Goal: Task Accomplishment & Management: Complete application form

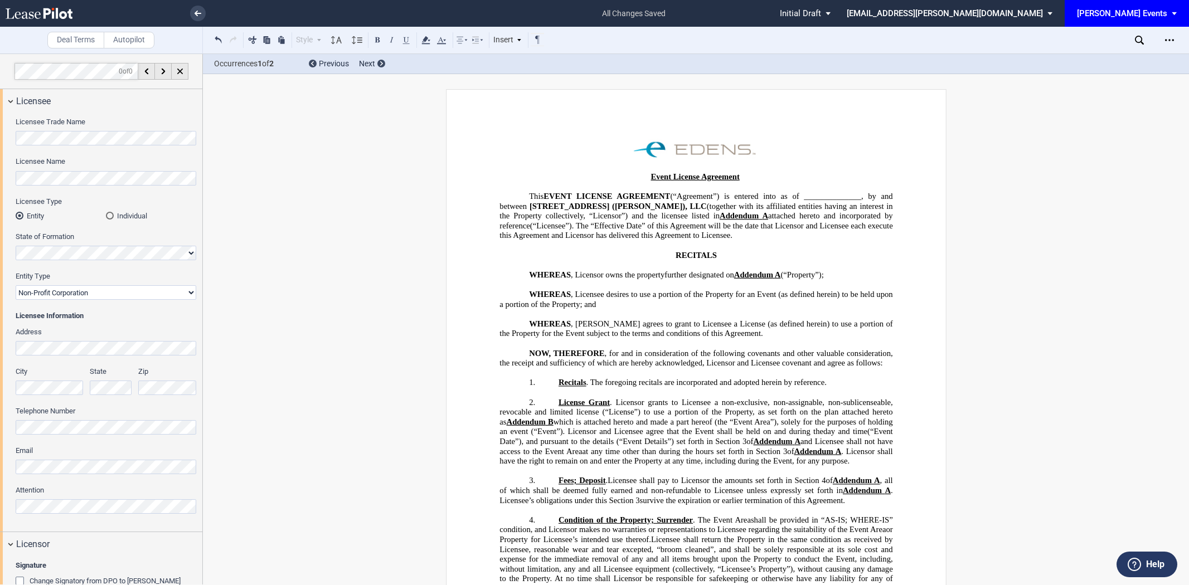
select select "non-profit corporation"
select select "6"
select select "pm"
select select "9"
select select "pm"
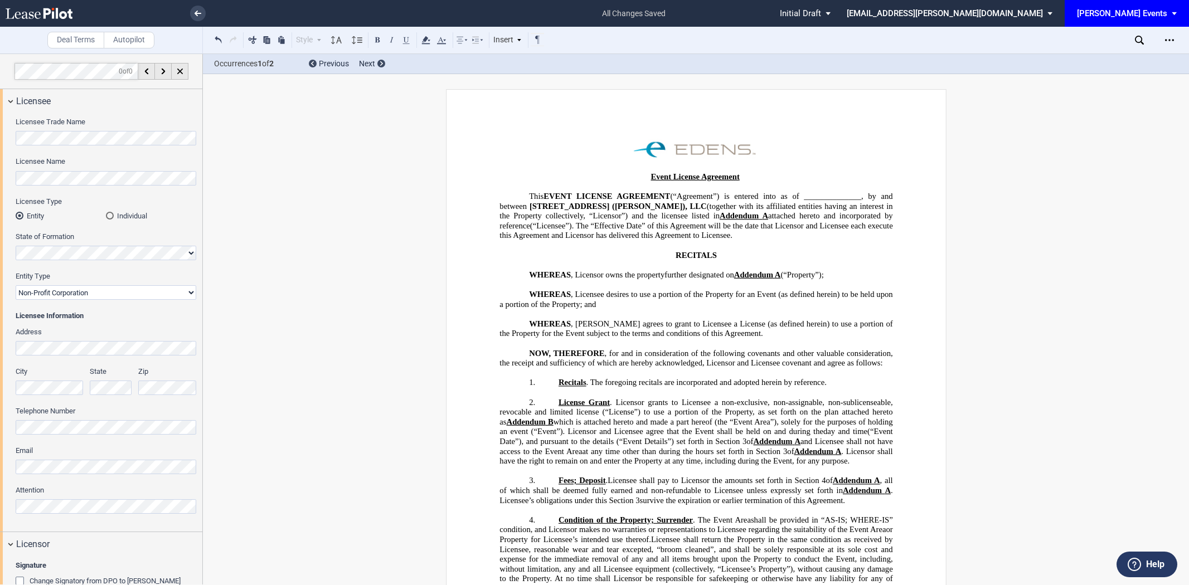
select select "3"
select select "30"
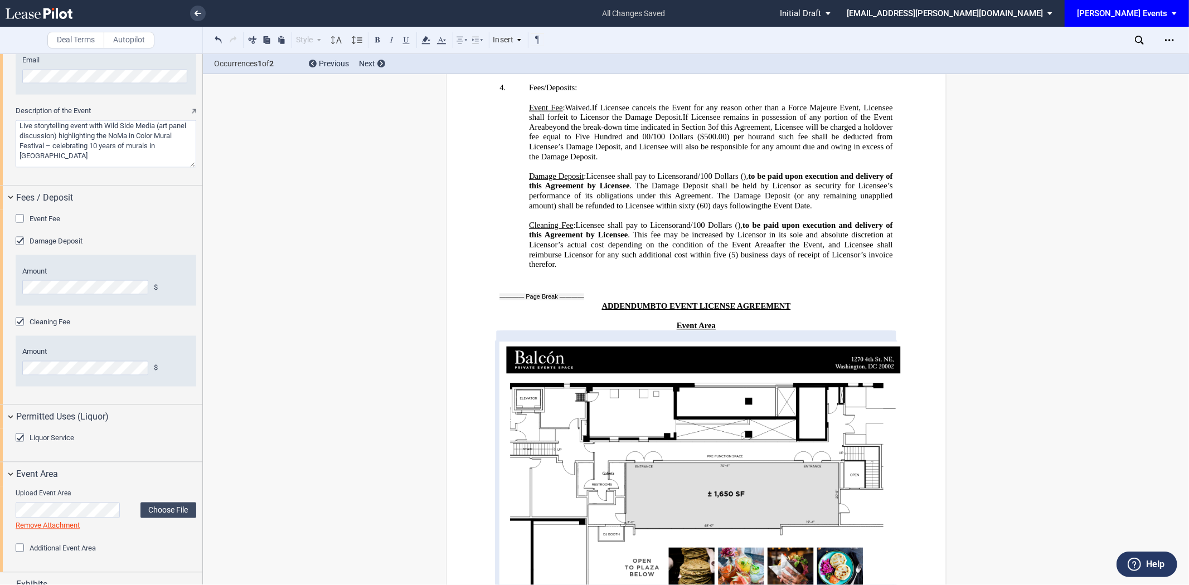
scroll to position [1525, 0]
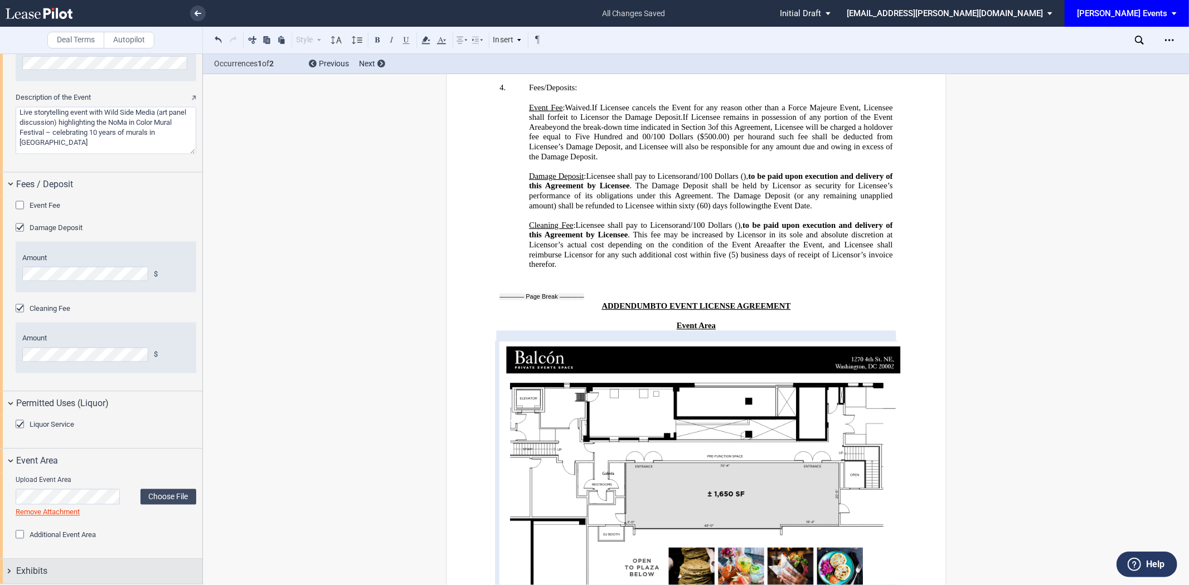
click at [149, 573] on div "Exhibits" at bounding box center [109, 571] width 186 height 13
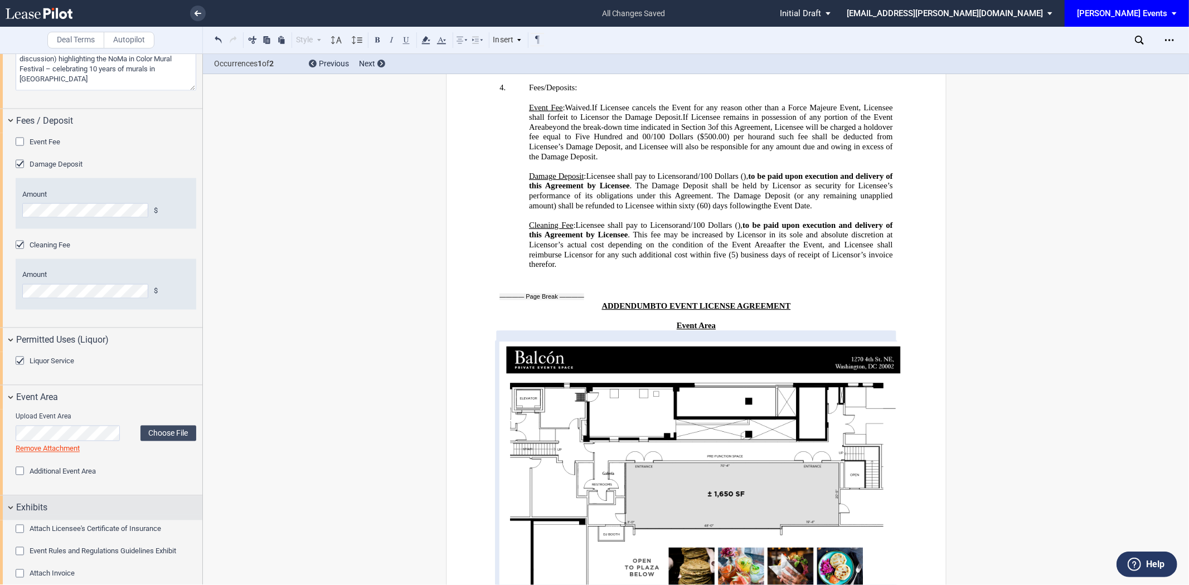
scroll to position [1594, 0]
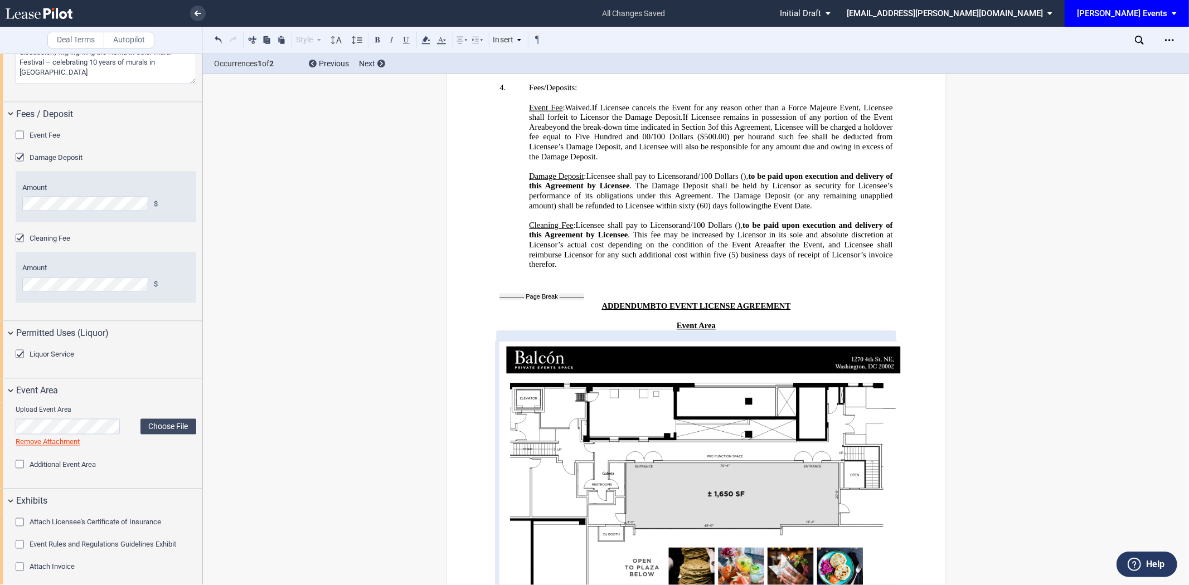
click at [133, 543] on span "Event Rules and Regulations Guidelines Exhibit" at bounding box center [103, 545] width 147 height 8
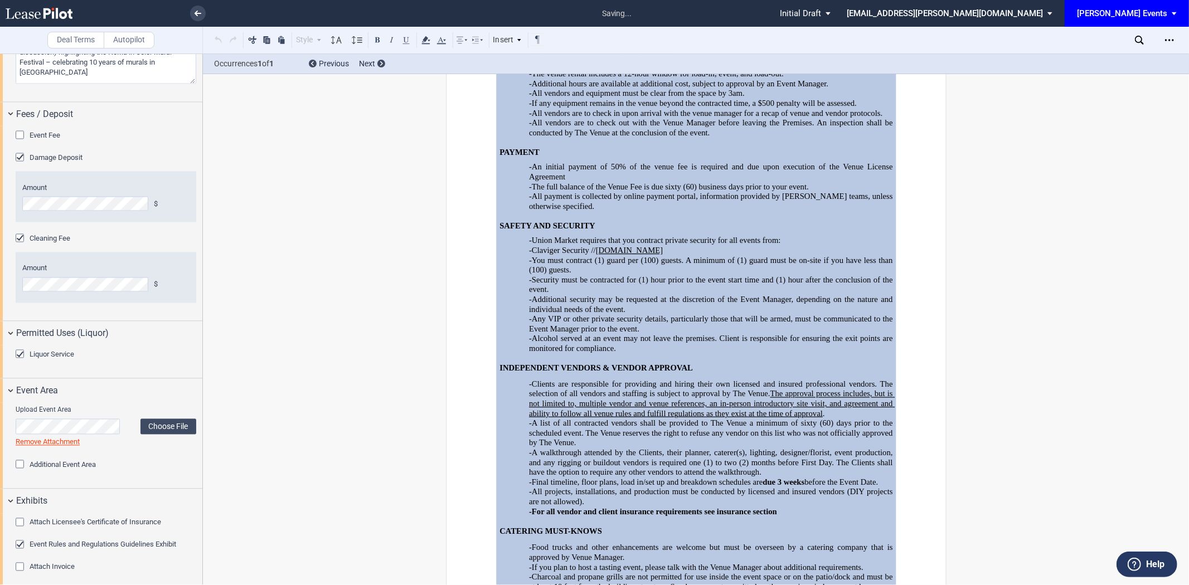
scroll to position [3218, 0]
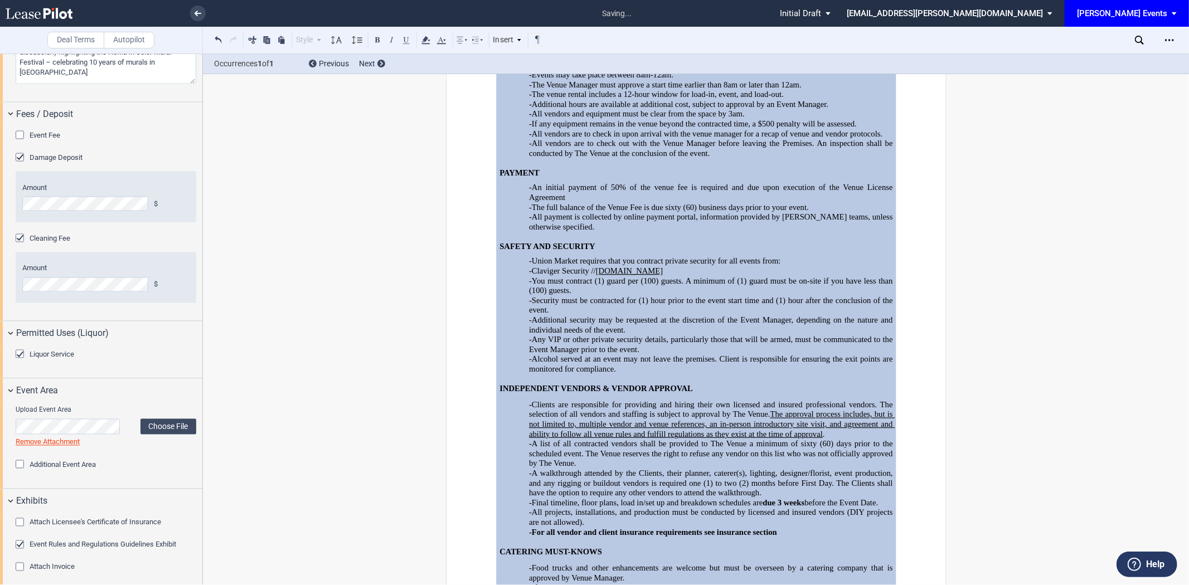
click at [623, 295] on span "-You must contract (1) guard per (100) guests. A minimum of (1) guard must be o…" at bounding box center [712, 285] width 366 height 19
click at [667, 276] on p "-Claviger Security // clavigersecurity.net" at bounding box center [711, 271] width 364 height 10
drag, startPoint x: 662, startPoint y: 401, endPoint x: 759, endPoint y: 386, distance: 97.6
click at [759, 266] on span "-Union Market requires that you contract private security for all events from:" at bounding box center [654, 260] width 251 height 9
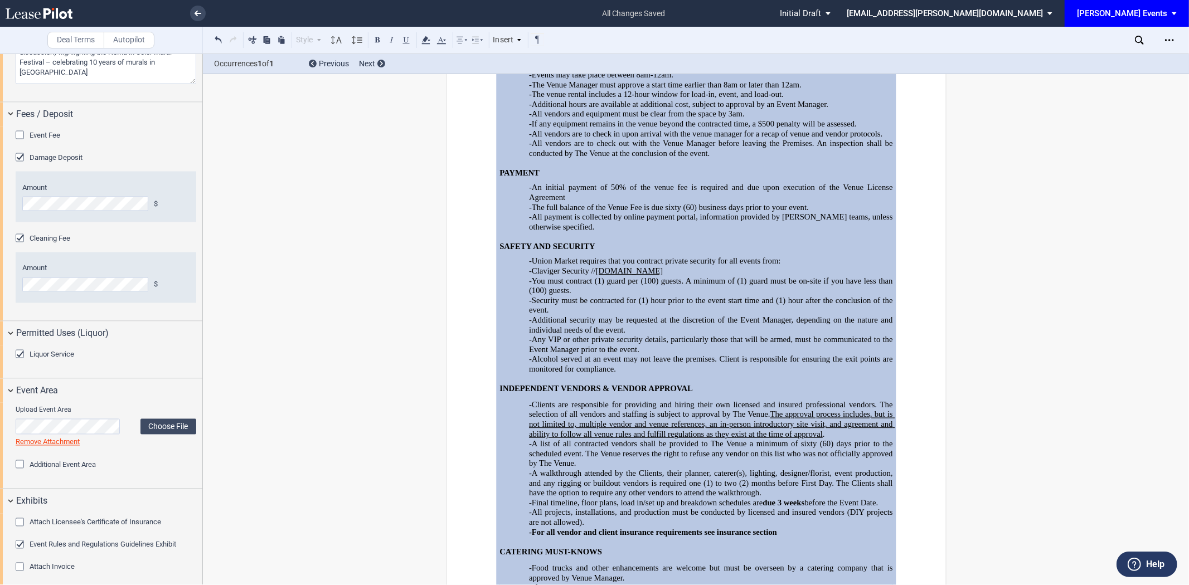
drag, startPoint x: 758, startPoint y: 397, endPoint x: 759, endPoint y: 391, distance: 6.2
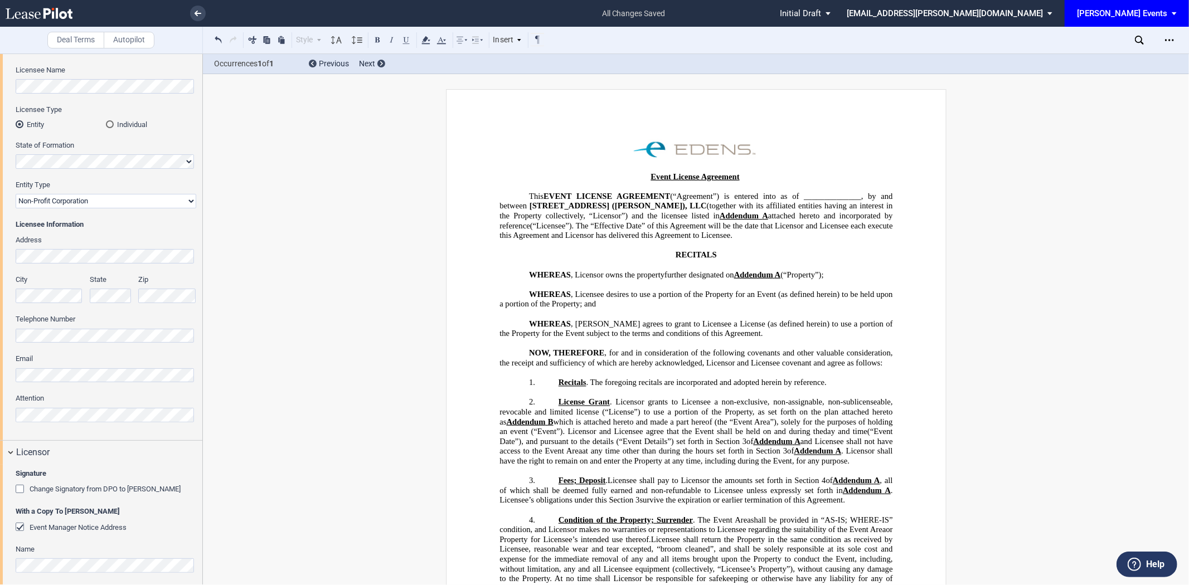
scroll to position [0, 0]
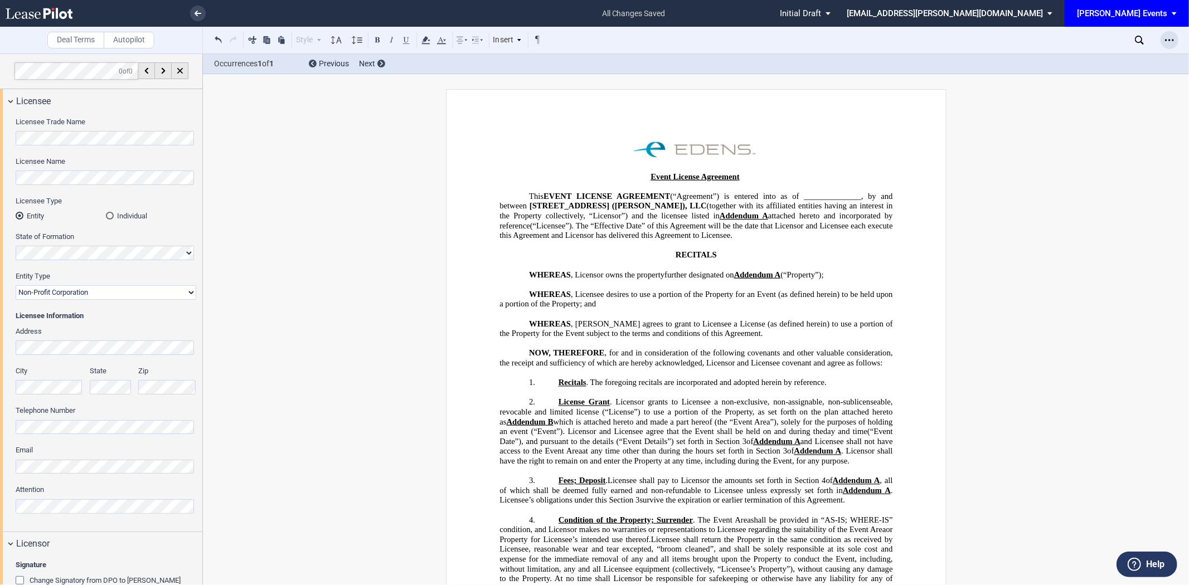
click at [1169, 36] on icon "Open Lease options menu" at bounding box center [1169, 40] width 9 height 9
click at [1077, 66] on div "Download" at bounding box center [1100, 59] width 156 height 15
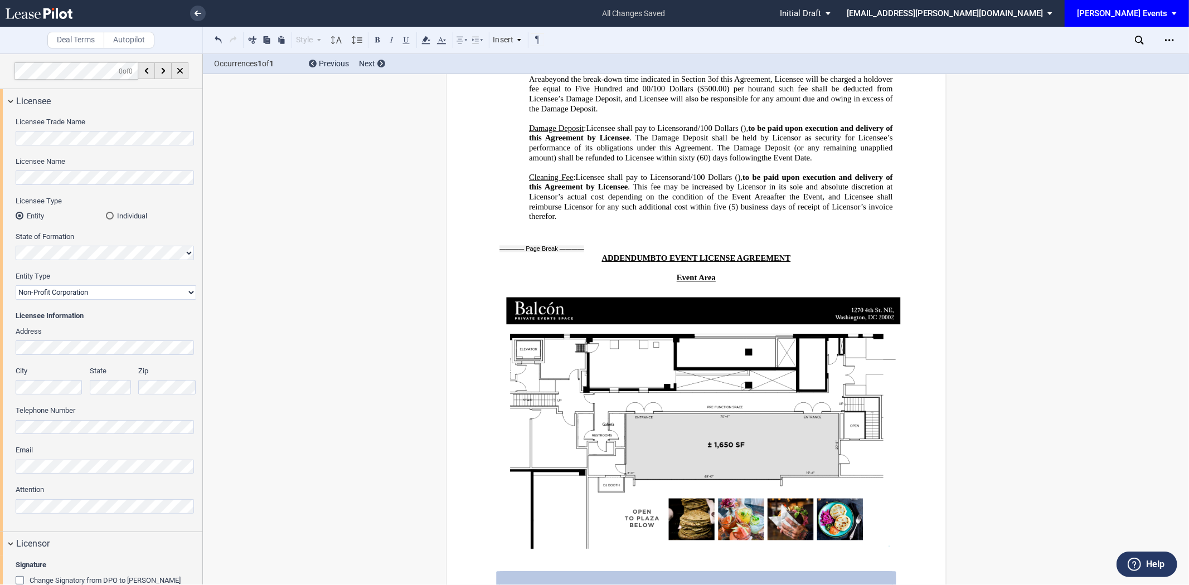
scroll to position [2539, 0]
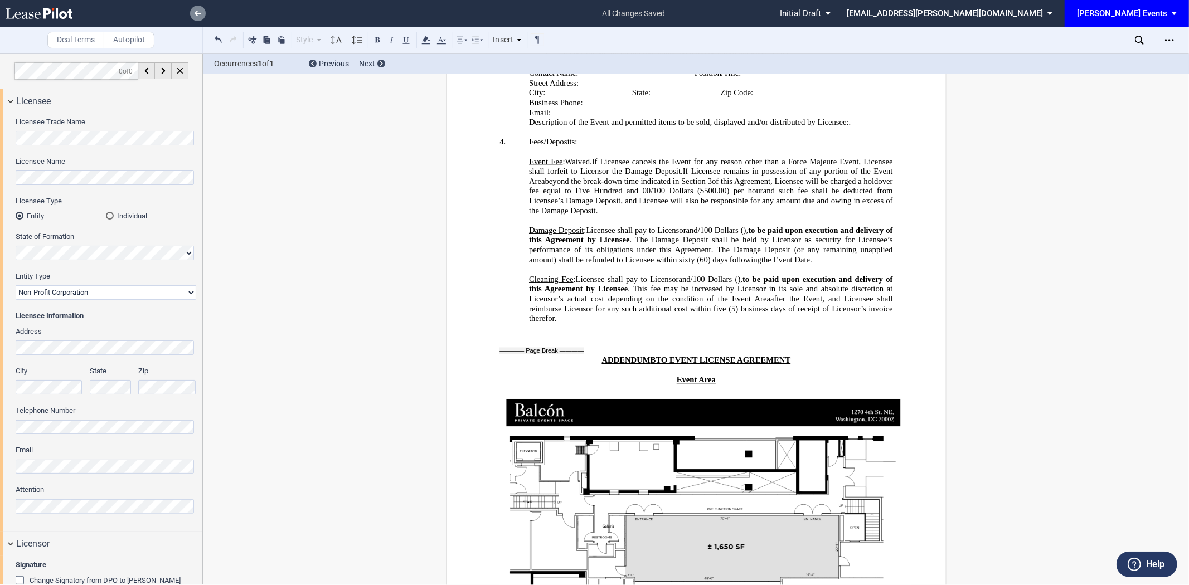
click at [193, 14] on link at bounding box center [198, 14] width 16 height 16
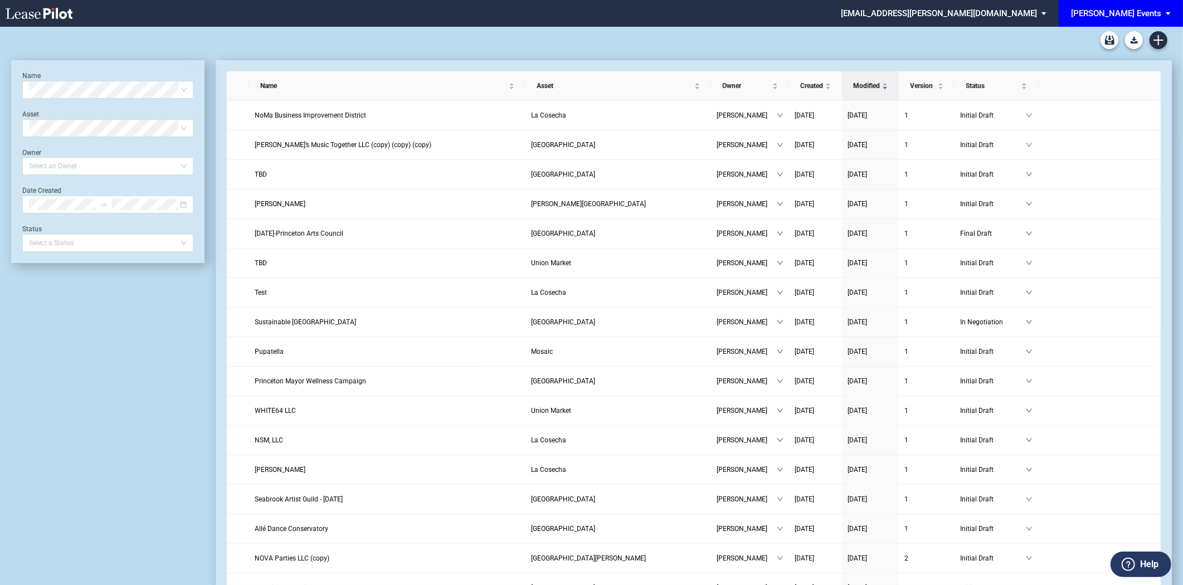
click at [1121, 16] on div "[PERSON_NAME] Events" at bounding box center [1116, 13] width 90 height 10
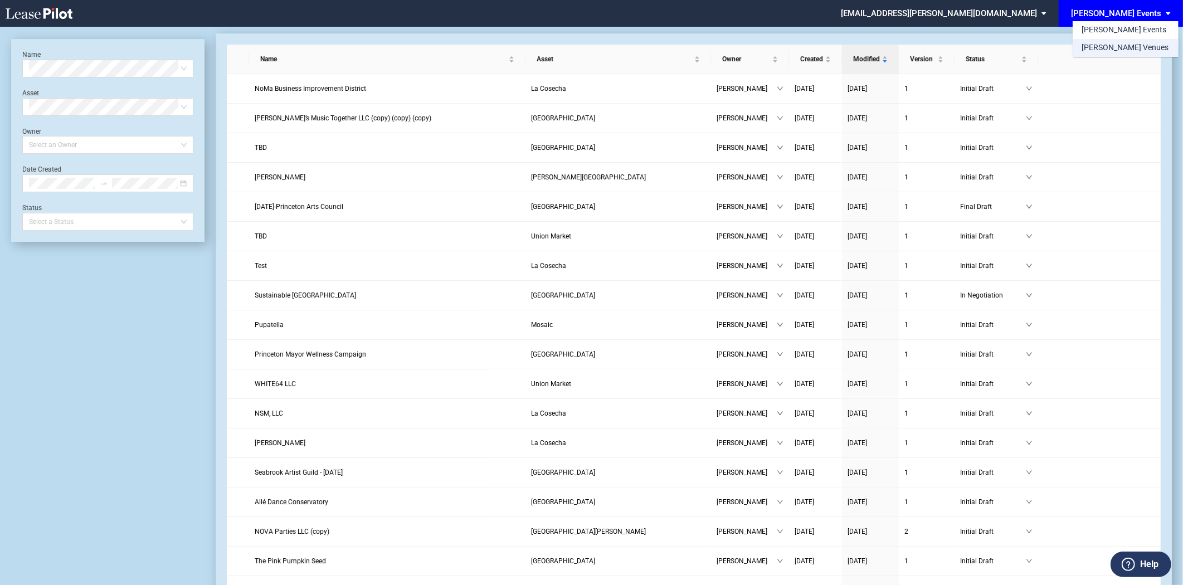
click at [1111, 47] on div "[PERSON_NAME] Venues" at bounding box center [1125, 47] width 87 height 11
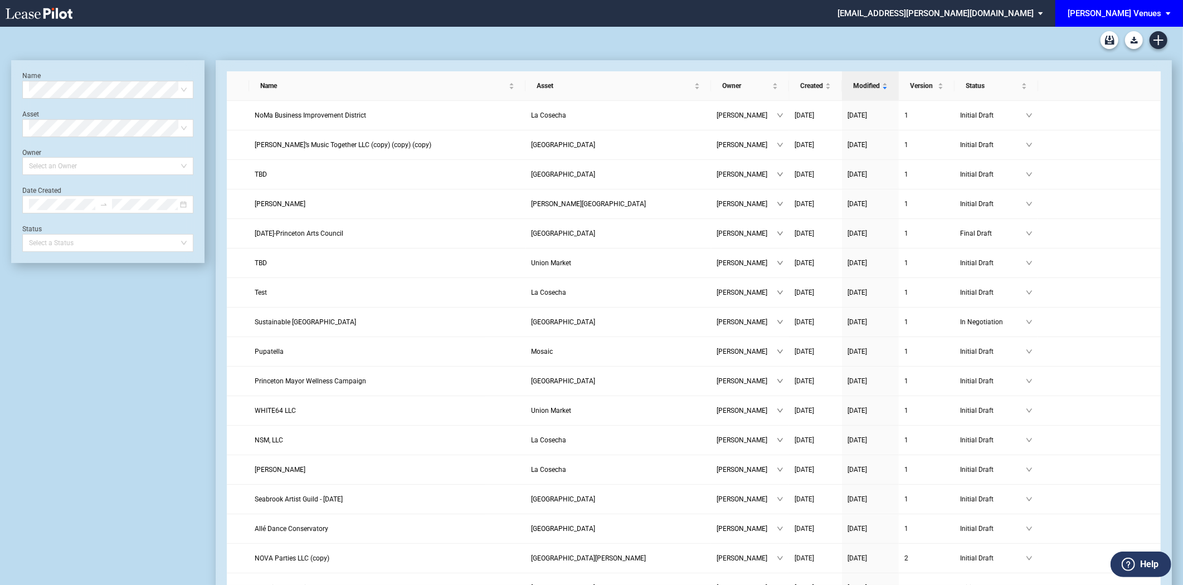
scroll to position [26, 0]
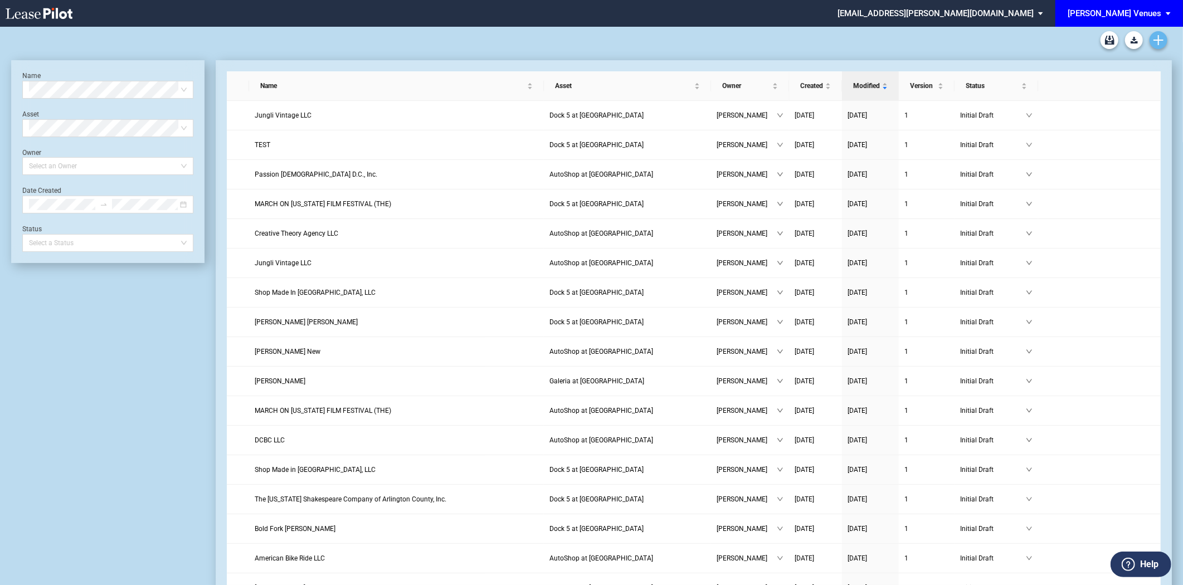
click at [1154, 41] on icon "Create new document" at bounding box center [1159, 40] width 10 height 10
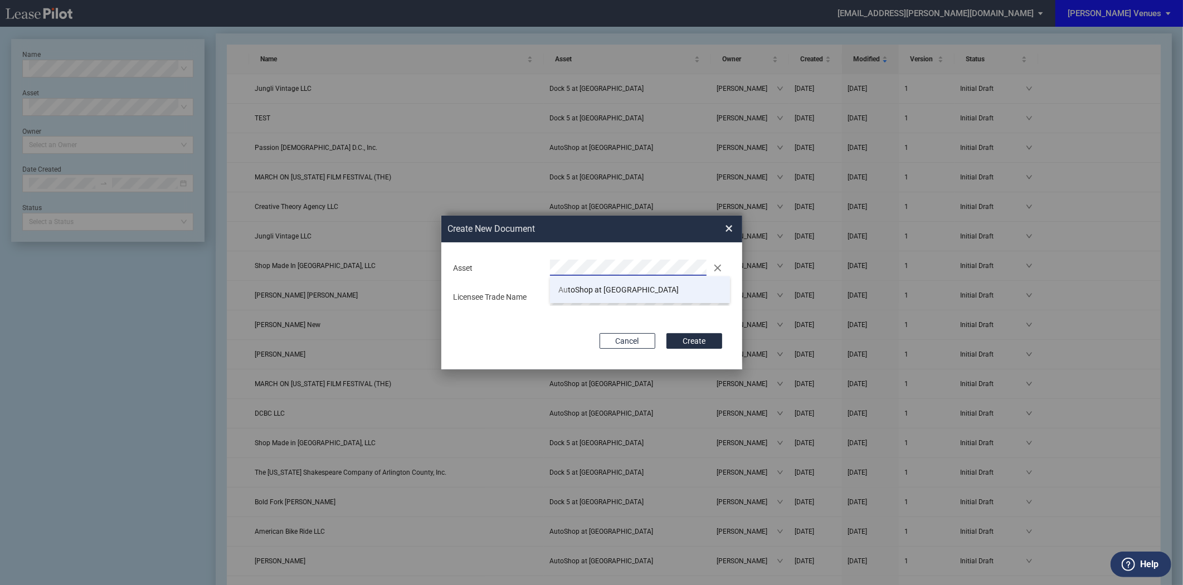
click at [585, 288] on span "Au toShop at Union Market" at bounding box center [618, 289] width 120 height 9
click at [712, 339] on button "Create" at bounding box center [695, 341] width 56 height 16
